Goal: Transaction & Acquisition: Purchase product/service

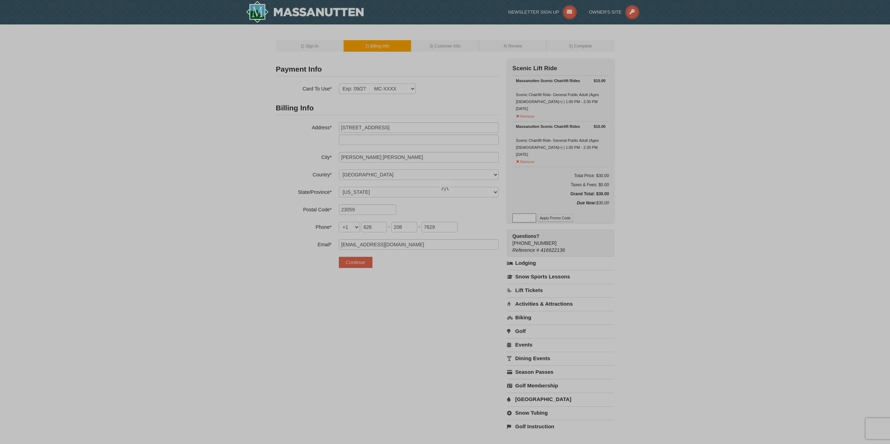
select select "VA"
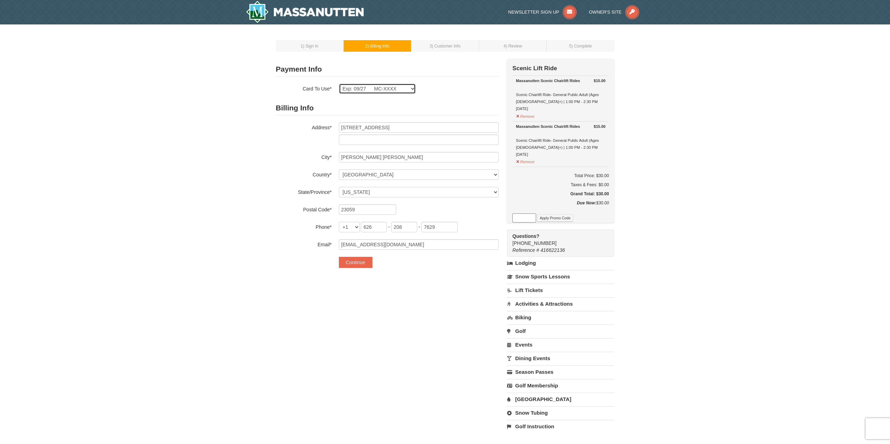
click at [405, 91] on select "Exp: 09/27 MC-XXXX New Card" at bounding box center [377, 89] width 77 height 10
select select
click at [339, 84] on select "Exp: 09/27 MC-XXXX New Card" at bounding box center [377, 89] width 77 height 10
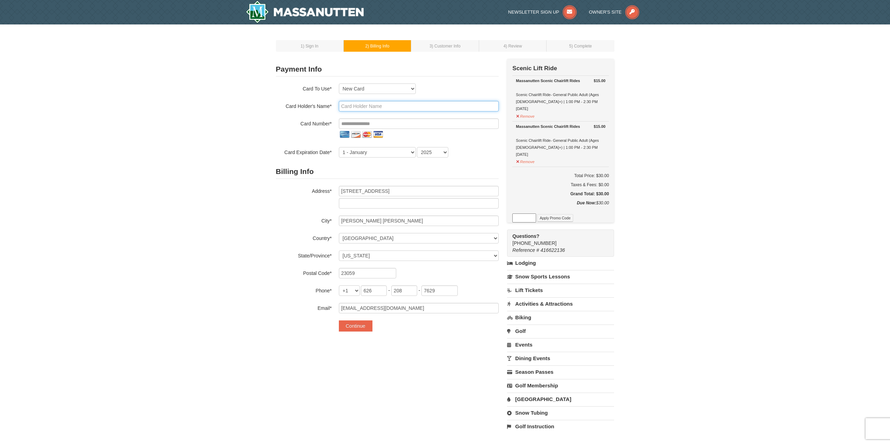
click at [404, 103] on input "text" at bounding box center [419, 106] width 160 height 10
type input "[PERSON_NAME]"
click at [210, 114] on div "1 ) Sign In 2 ) Billing Info 3 ) Customer Info ) Review ×" at bounding box center [445, 239] width 890 height 431
click at [346, 119] on input "tel" at bounding box center [419, 123] width 160 height 10
type input "**********"
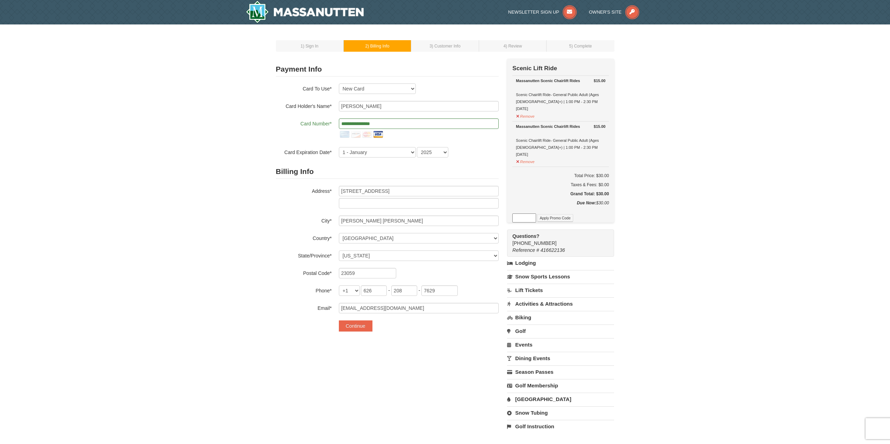
click at [244, 137] on div "1 ) Sign In 2 ) Billing Info 3 ) Customer Info ) Review ×" at bounding box center [445, 239] width 890 height 431
click at [369, 153] on select "1 - [DATE] - [DATE] - [DATE] - [DATE] - [DATE] - [DATE] - [DATE] - [DATE] - [DA…" at bounding box center [377, 152] width 77 height 10
select select "9"
click at [339, 147] on select "1 - [DATE] - [DATE] - [DATE] - [DATE] - [DATE] - [DATE] - [DATE] - [DATE] - [DA…" at bounding box center [377, 152] width 77 height 10
click at [437, 153] on select "2025 2026 2027 2028 2029 2030 2031 2032 2033 2034" at bounding box center [432, 152] width 31 height 10
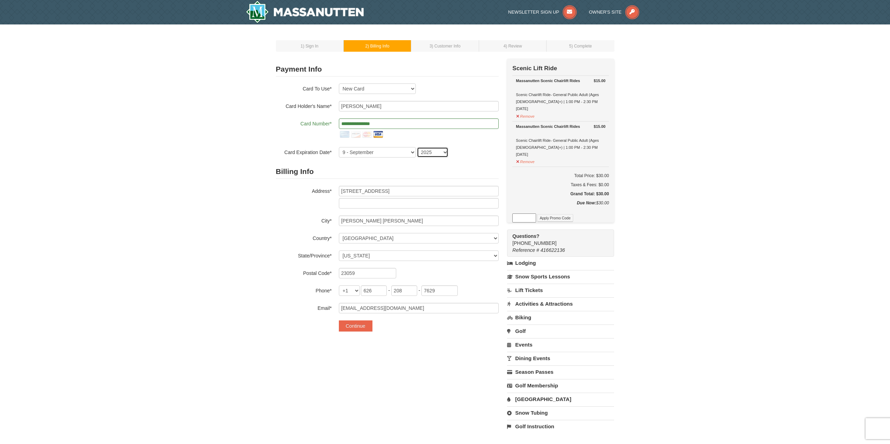
select select "2030"
click at [417, 147] on select "2025 2026 2027 2028 2029 2030 2031 2032 2033 2034" at bounding box center [432, 152] width 31 height 10
click at [258, 191] on div "1 ) Sign In 2 ) Billing Info 3 ) Customer Info ) Review ×" at bounding box center [445, 239] width 890 height 431
click at [361, 325] on button "Continue" at bounding box center [356, 326] width 34 height 11
